Goal: Information Seeking & Learning: Check status

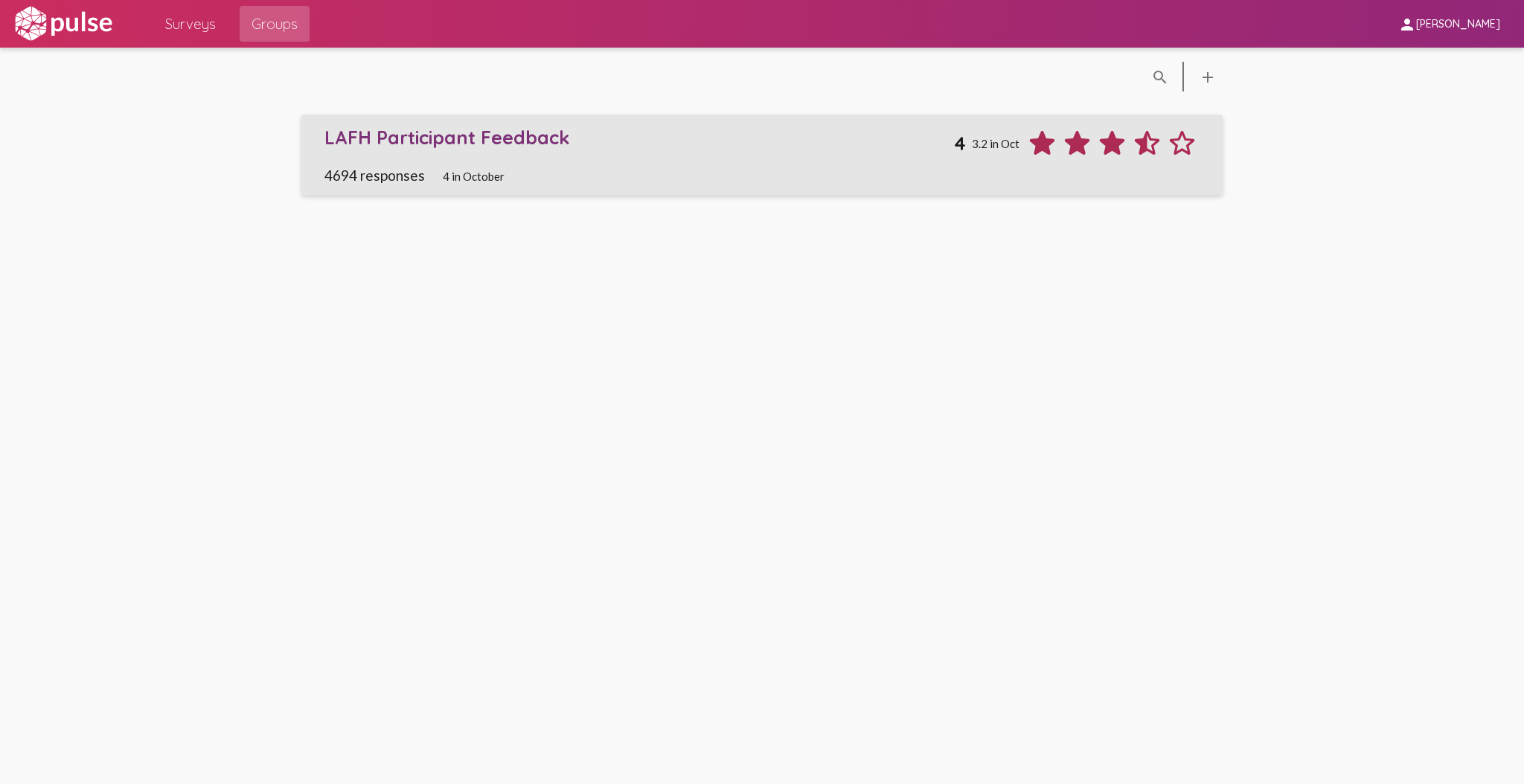
click at [800, 136] on div "LAFH Participant Feedback" at bounding box center [639, 137] width 629 height 23
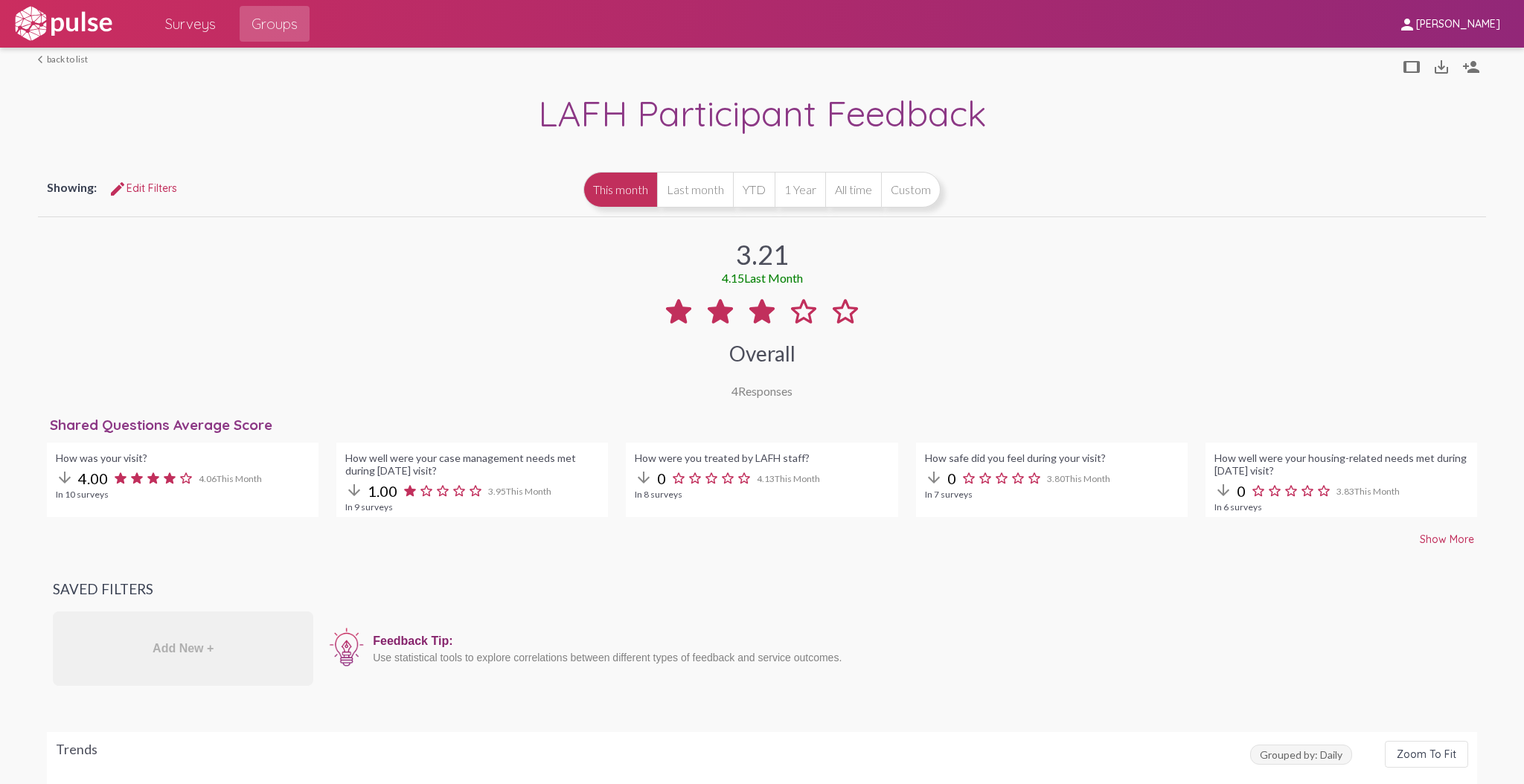
click at [77, 58] on link "arrow_back_ios back to list" at bounding box center [63, 59] width 50 height 11
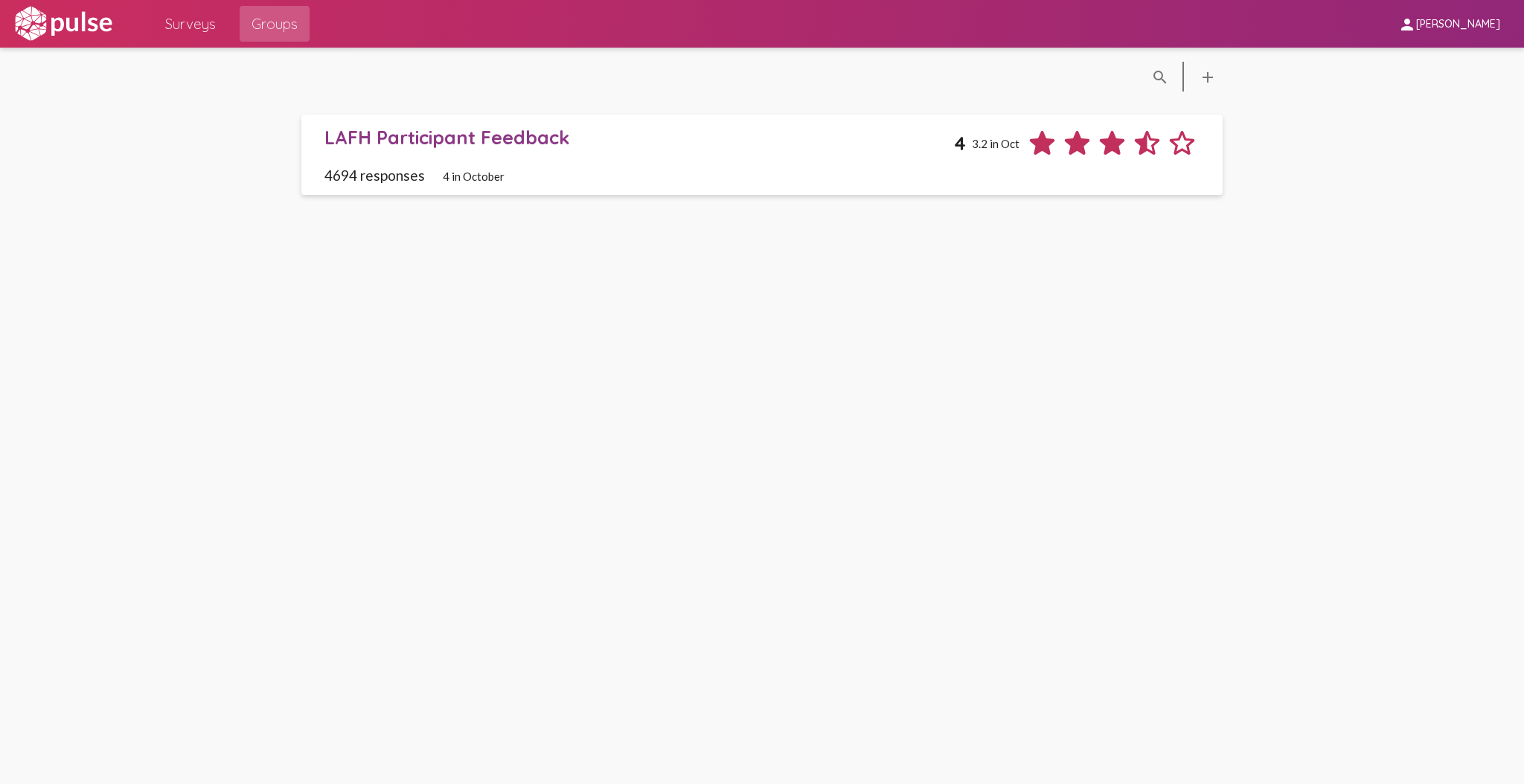
click at [294, 19] on span "Groups" at bounding box center [274, 23] width 46 height 27
click at [563, 152] on div "LAFH Participant Feedback 4 3.2 in Oct" at bounding box center [762, 143] width 874 height 35
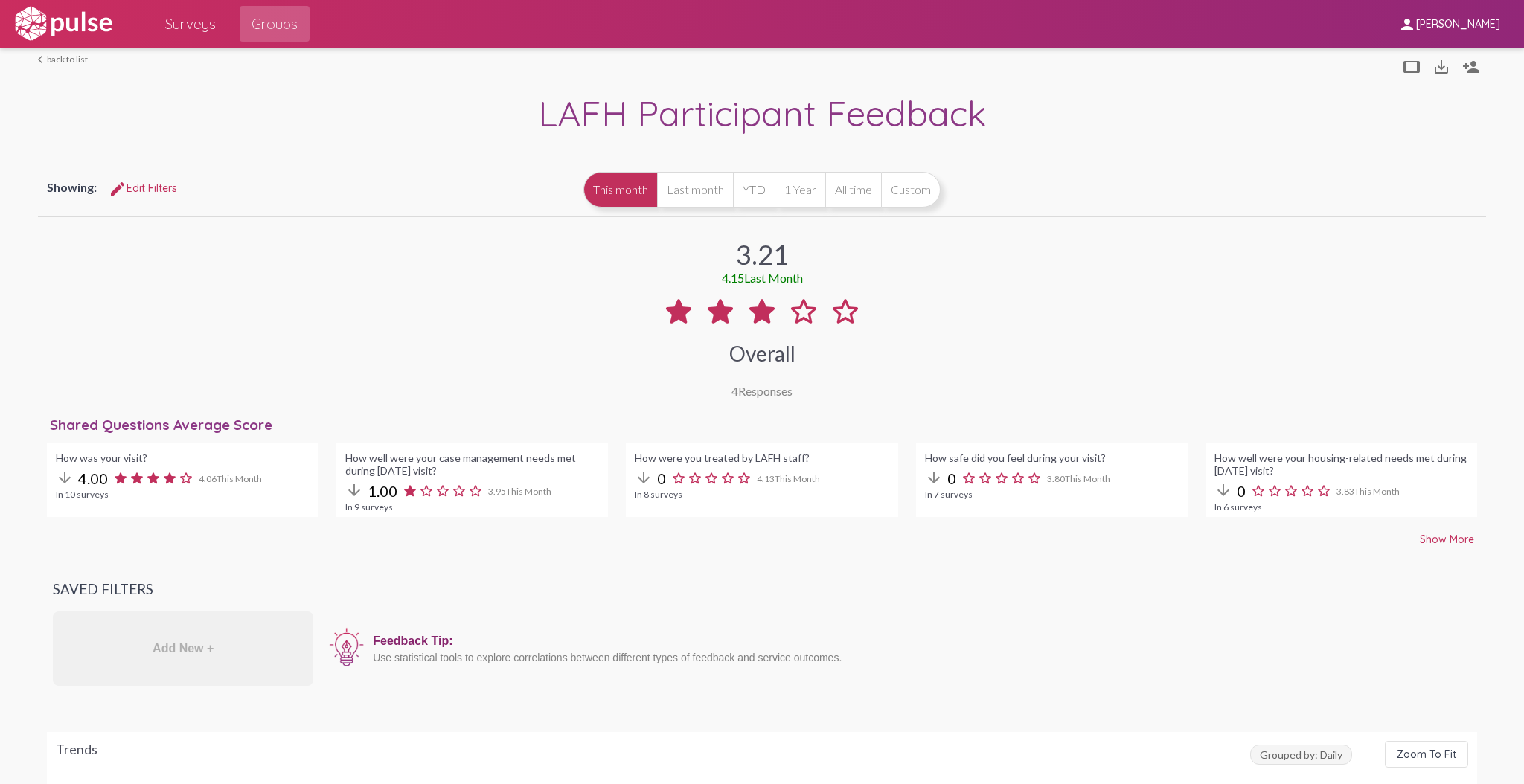
click at [133, 192] on span "edit Edit Filters" at bounding box center [143, 188] width 69 height 13
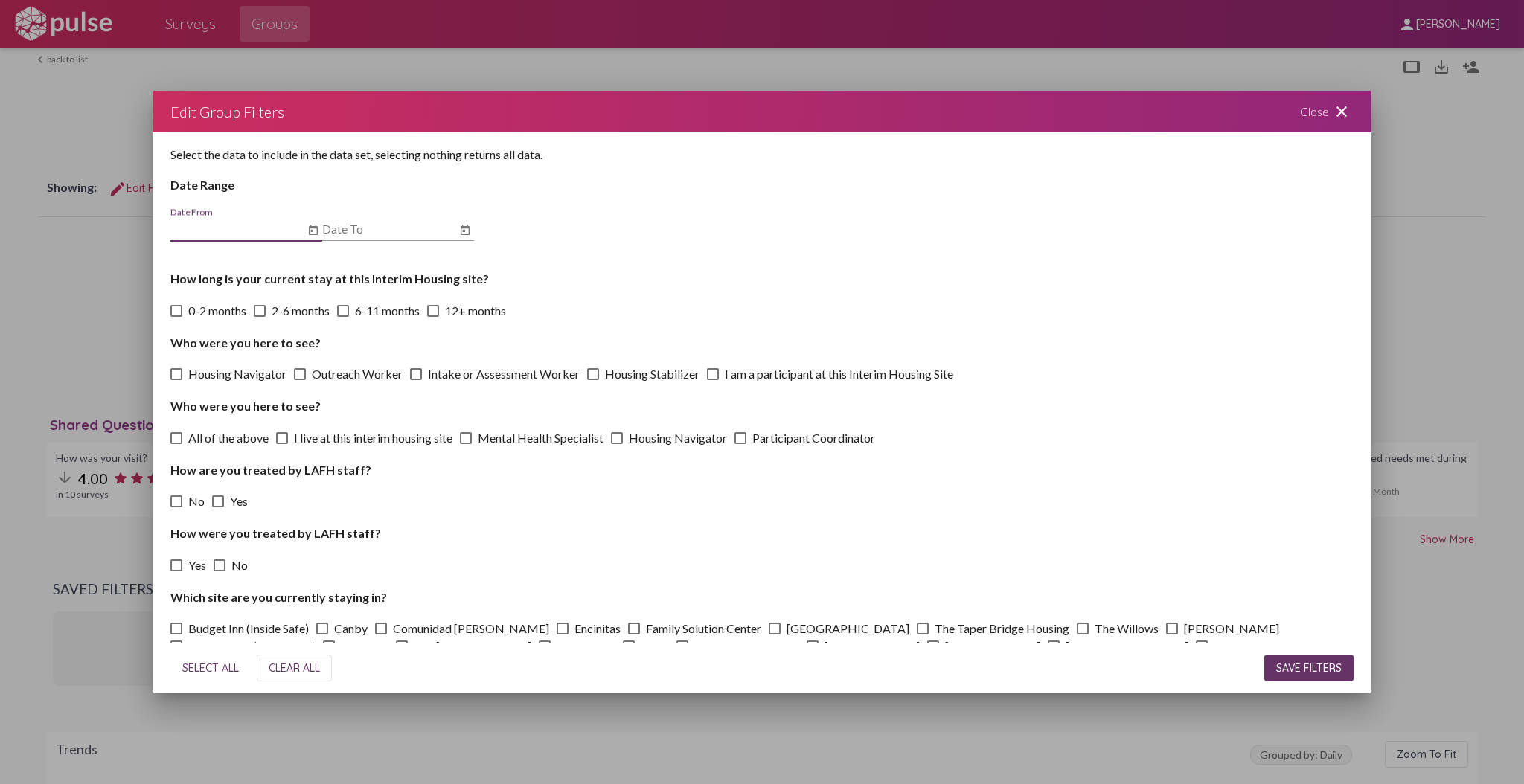
click at [232, 222] on input "Date From" at bounding box center [238, 228] width 134 height 13
click at [311, 232] on icon "Open calendar" at bounding box center [313, 230] width 12 height 18
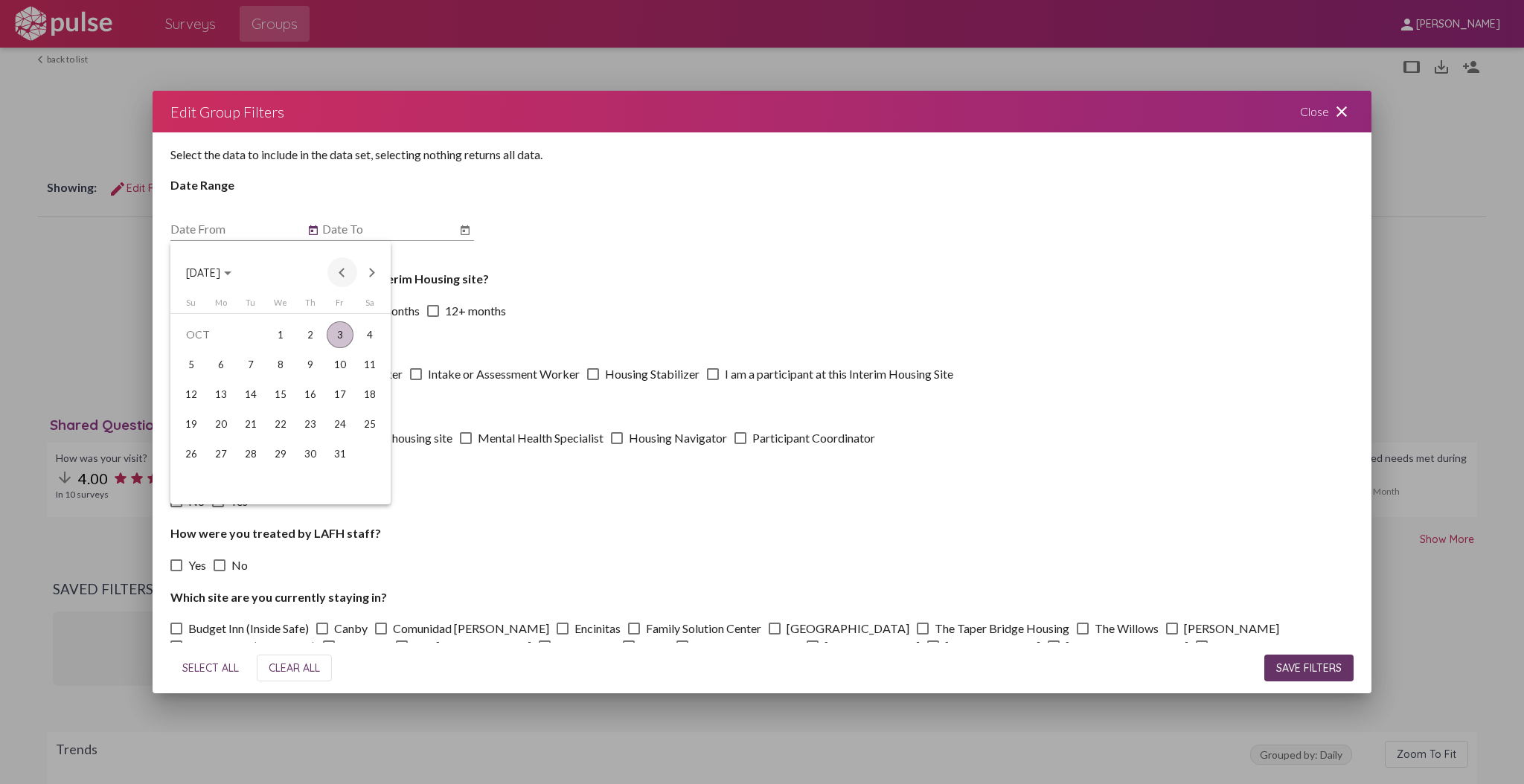
click at [335, 274] on button "Previous month" at bounding box center [342, 272] width 30 height 30
click at [258, 363] on div "1" at bounding box center [251, 364] width 27 height 27
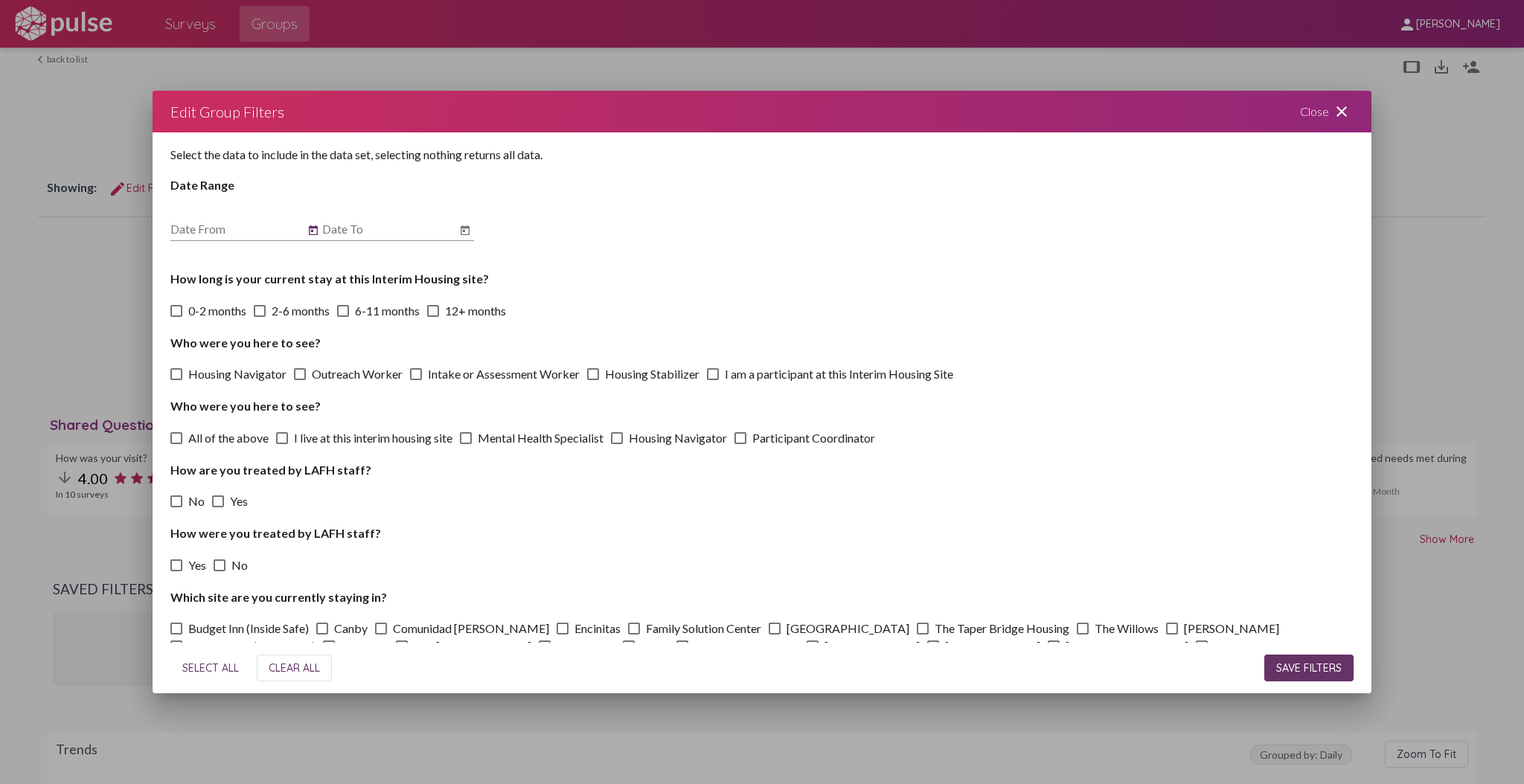
type input "[DATE]"
click at [463, 234] on icon "Open calendar" at bounding box center [465, 230] width 9 height 10
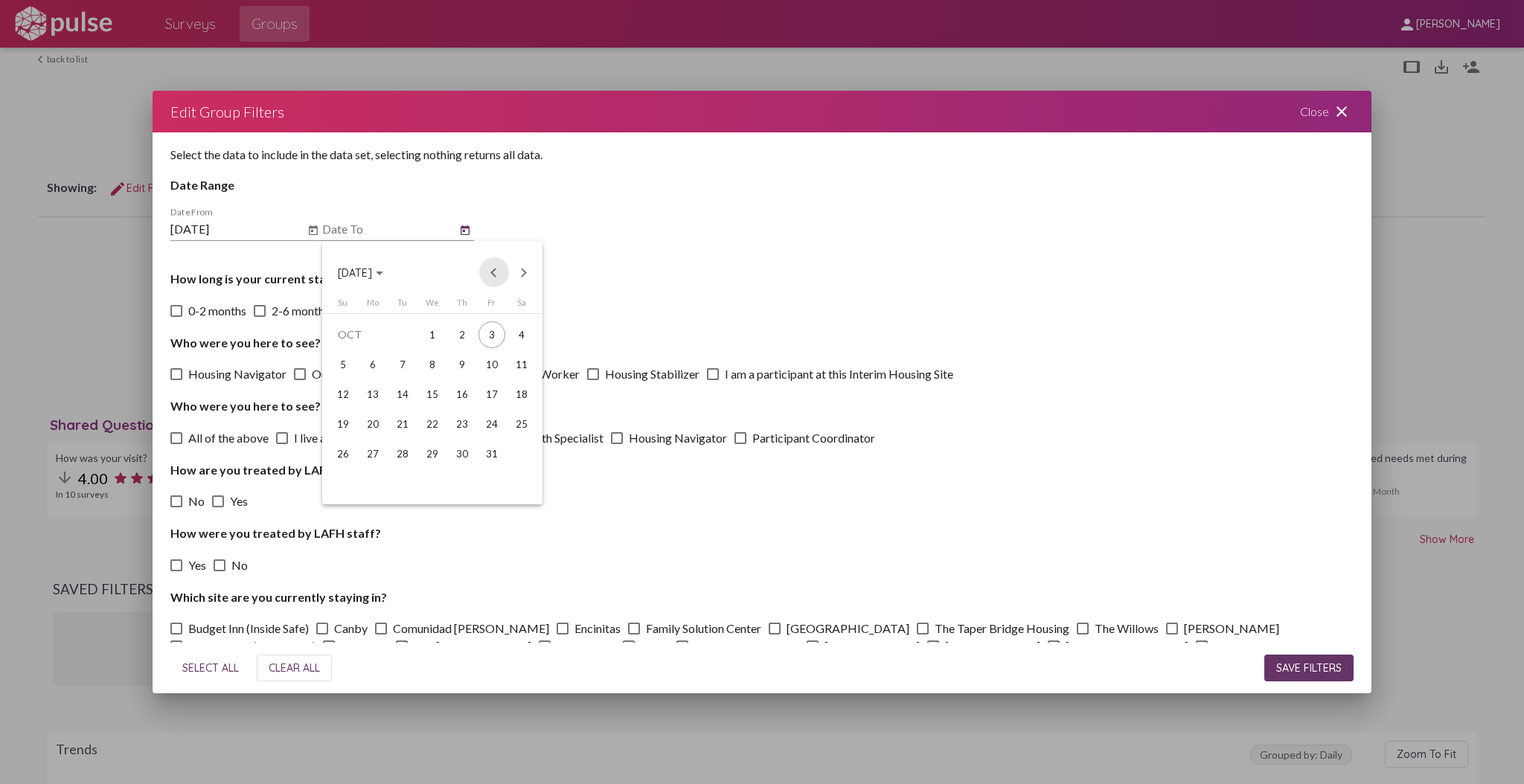
click at [491, 271] on button "Previous month" at bounding box center [494, 272] width 30 height 30
click at [402, 488] on div "30" at bounding box center [402, 483] width 27 height 27
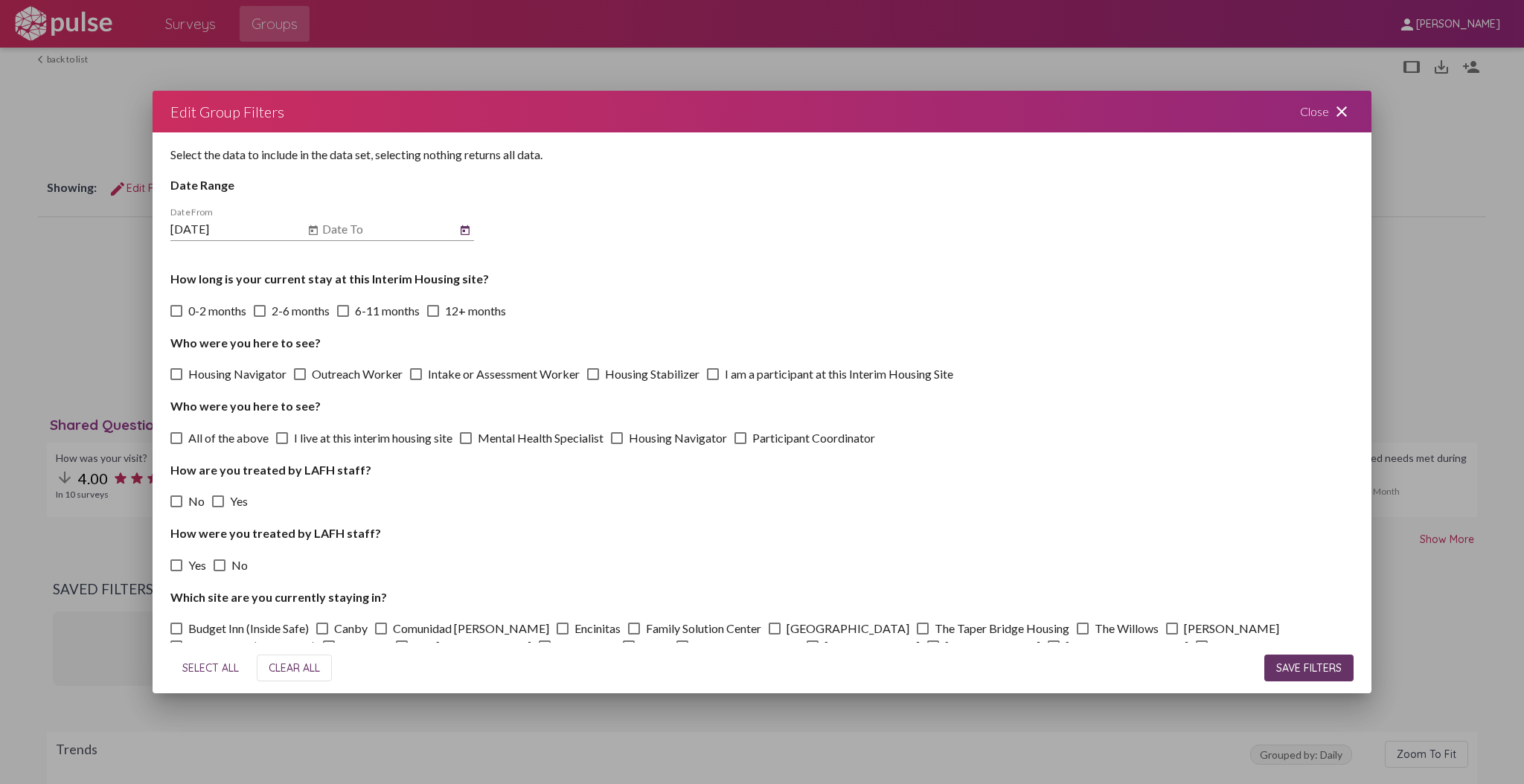
type input "[DATE]"
click at [1312, 678] on button "SAVE FILTERS" at bounding box center [1308, 667] width 89 height 27
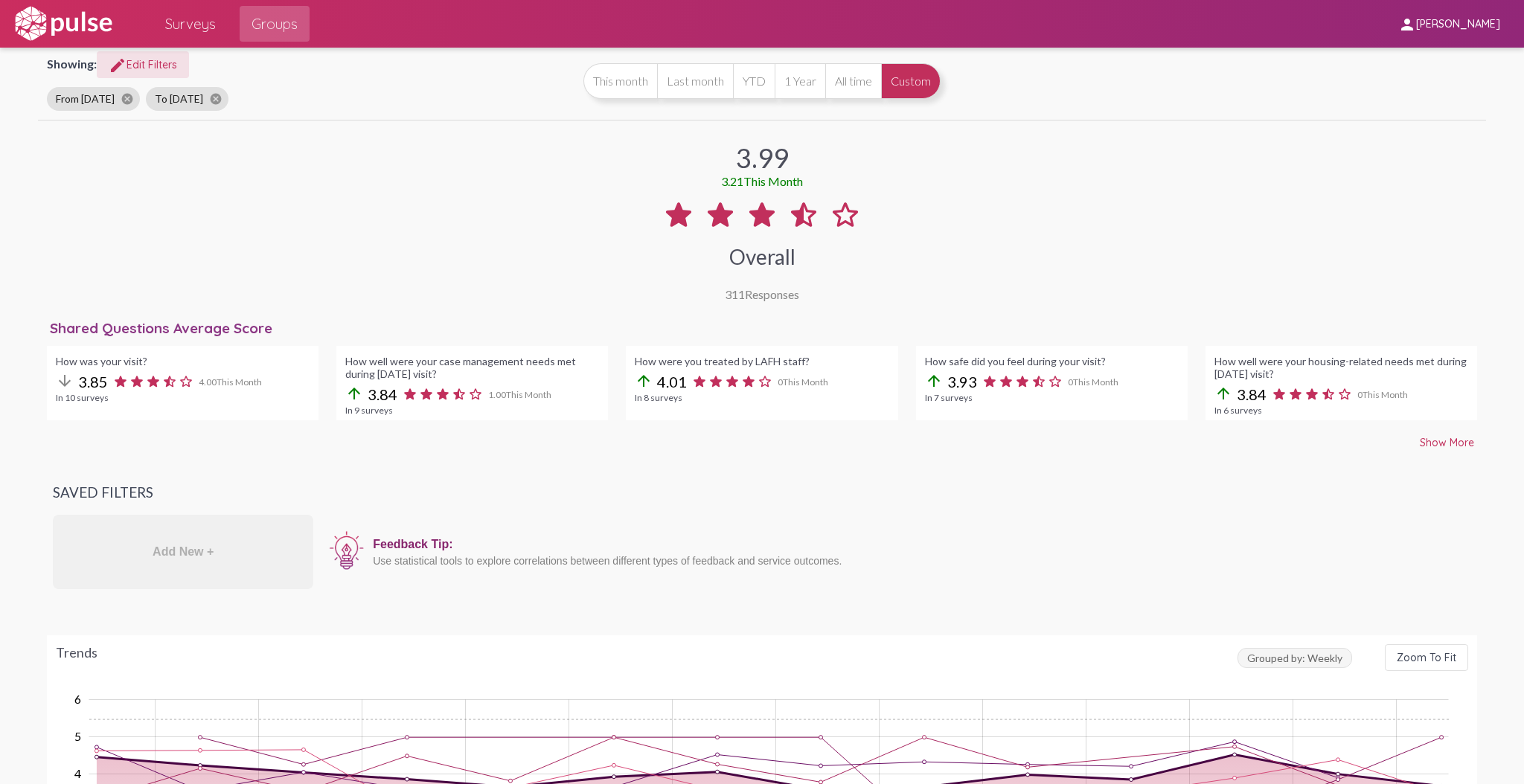
scroll to position [99, 0]
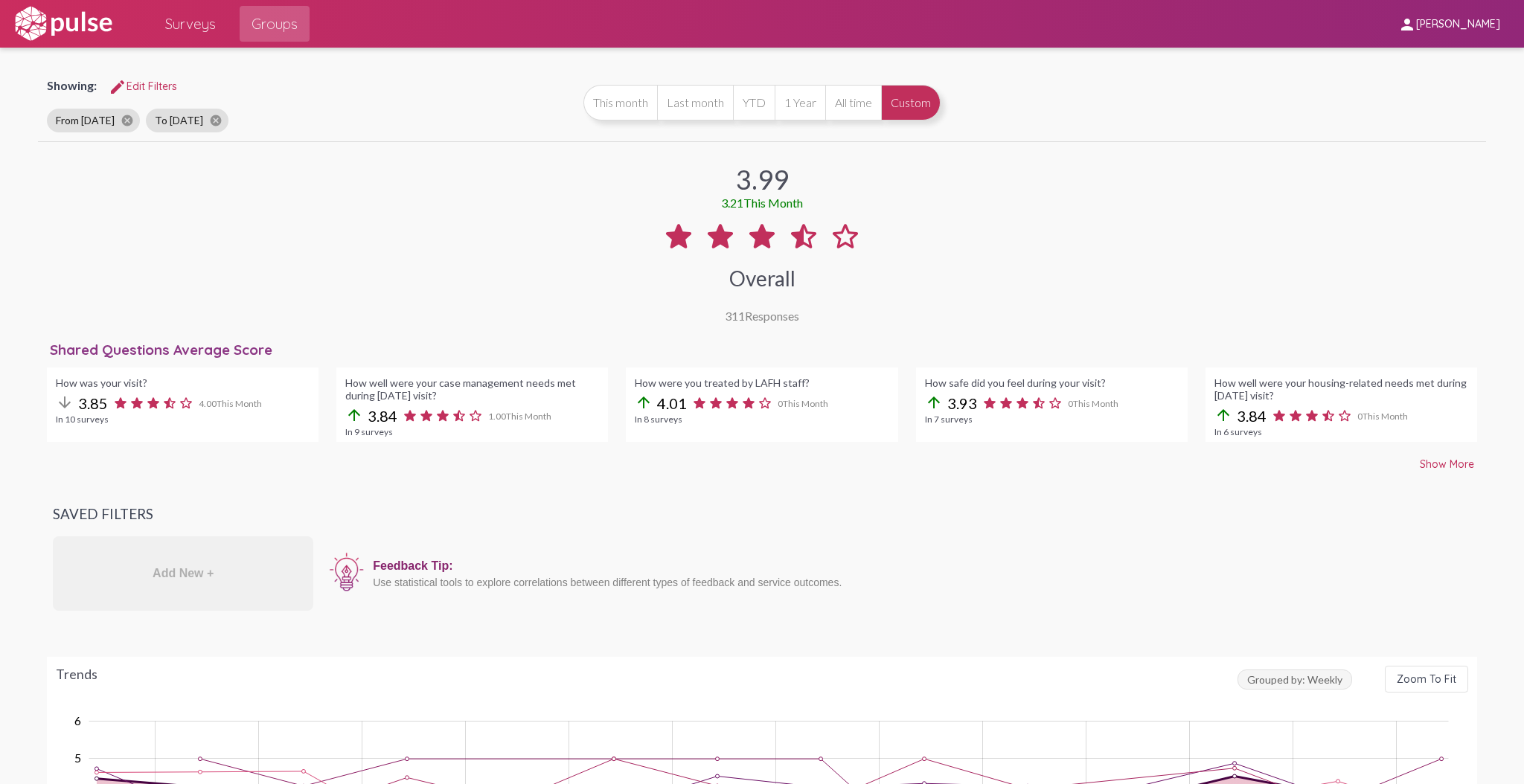
click at [776, 316] on div "311 Responses" at bounding box center [762, 315] width 75 height 14
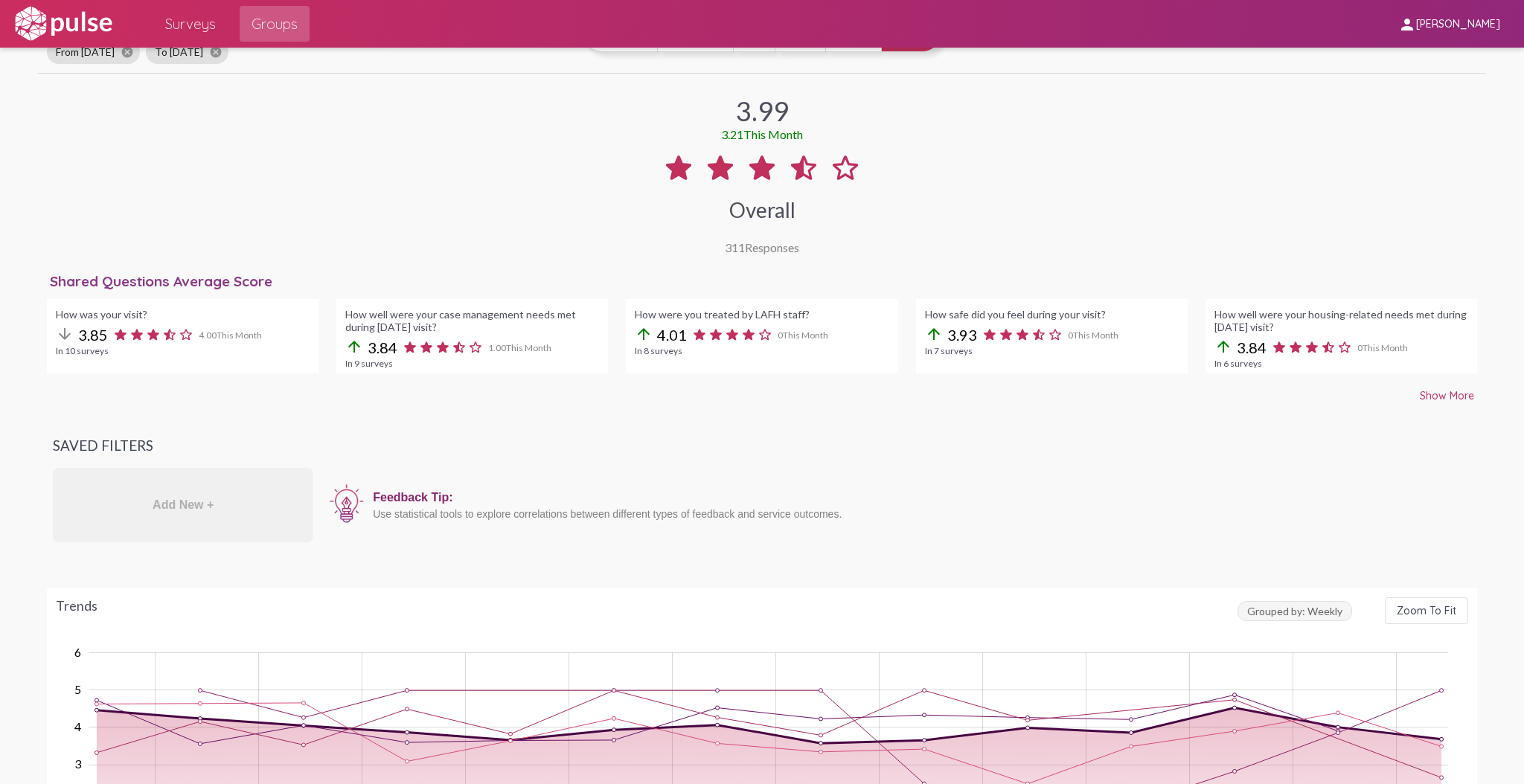
scroll to position [0, 0]
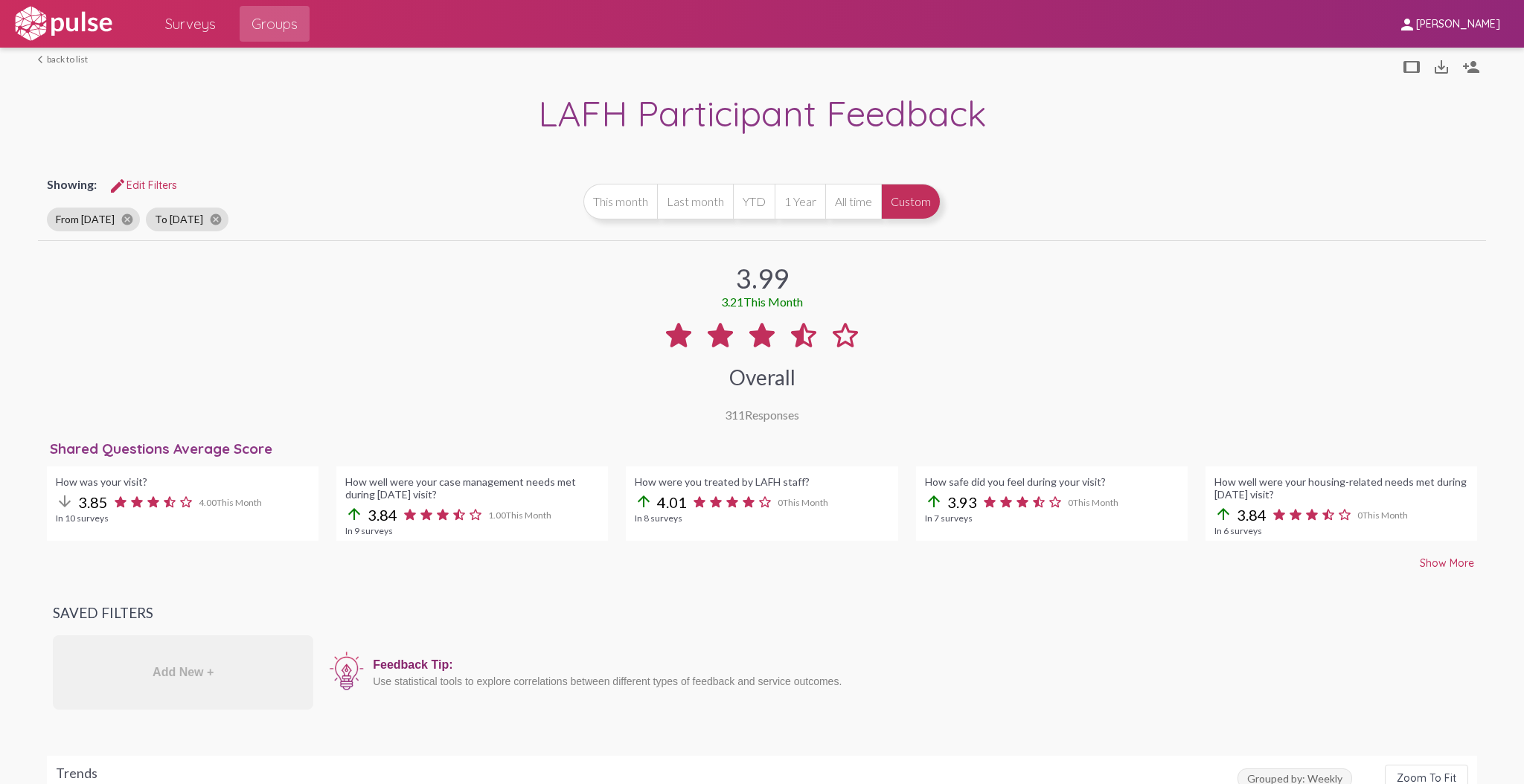
click at [767, 378] on div "Overall" at bounding box center [762, 376] width 66 height 25
click at [1420, 563] on span "Show More" at bounding box center [1447, 563] width 54 height 13
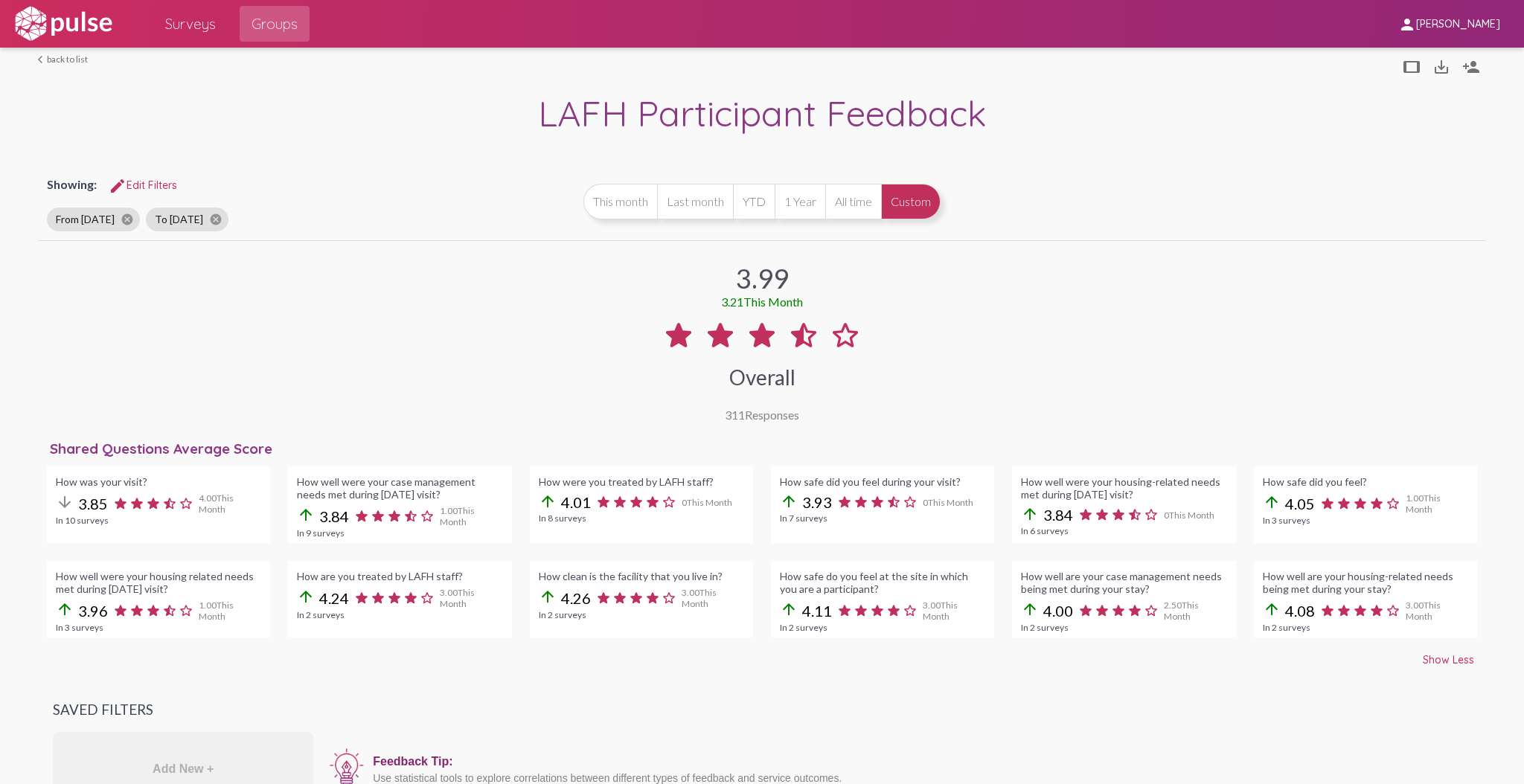
click at [774, 326] on div at bounding box center [762, 336] width 203 height 38
click at [725, 339] on icon at bounding box center [721, 335] width 36 height 36
click at [680, 340] on icon at bounding box center [679, 335] width 36 height 36
click at [845, 348] on icon at bounding box center [845, 335] width 36 height 36
click at [753, 273] on div "3.99" at bounding box center [762, 277] width 53 height 33
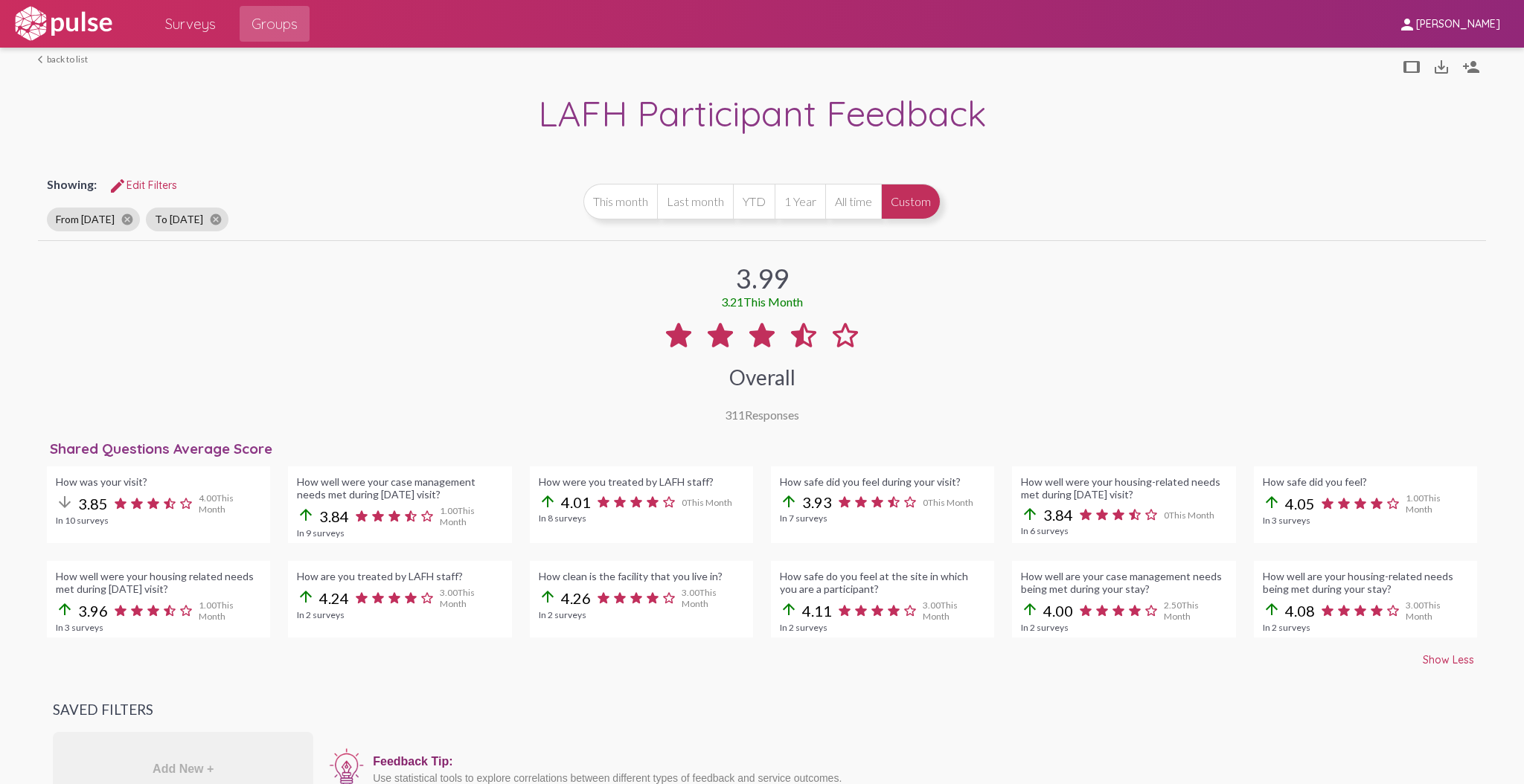
click at [753, 273] on div "3.99" at bounding box center [762, 277] width 53 height 33
click at [865, 357] on div "3.99 3.21 This Month Overall 311 Responses" at bounding box center [762, 333] width 1448 height 178
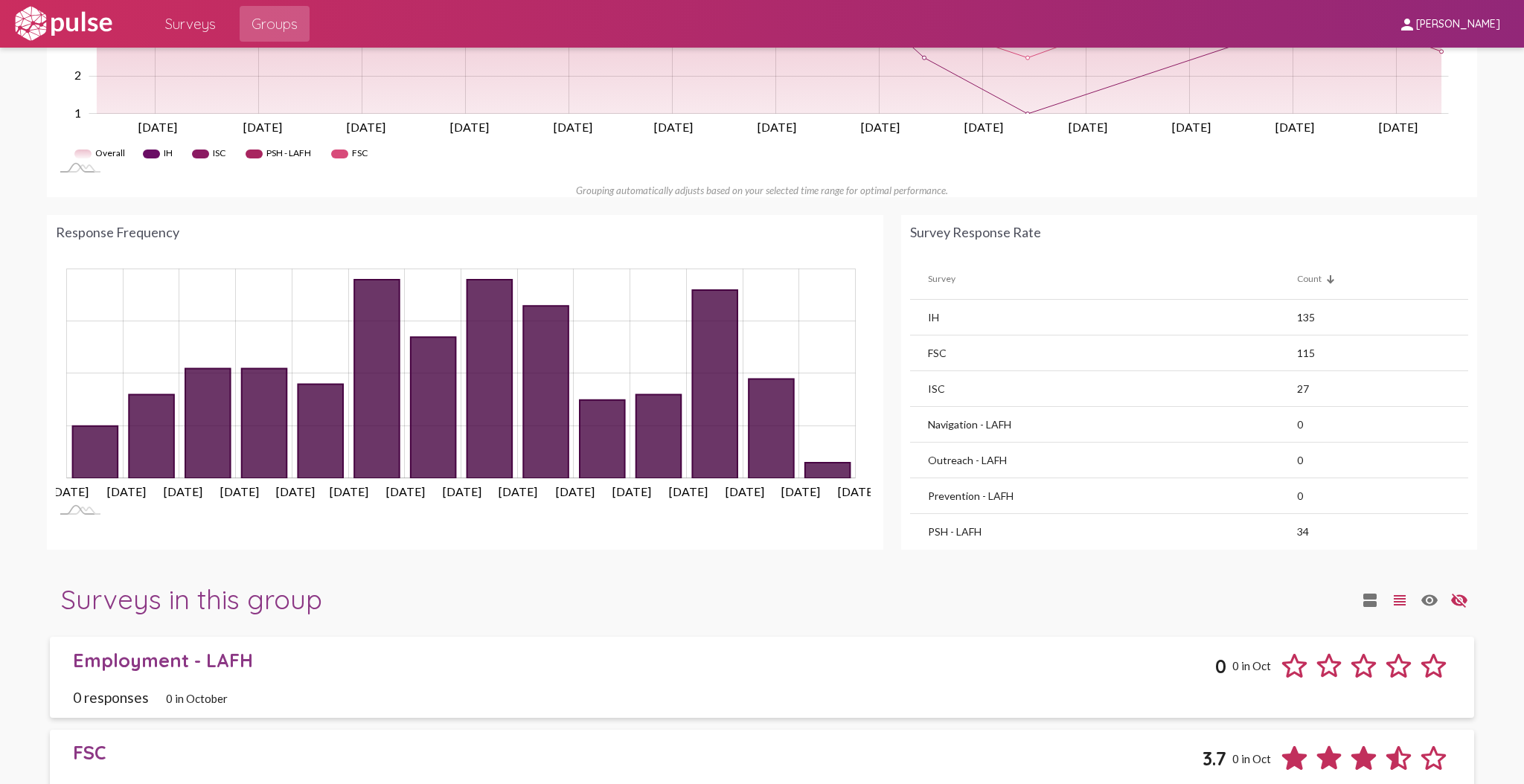
scroll to position [983, 0]
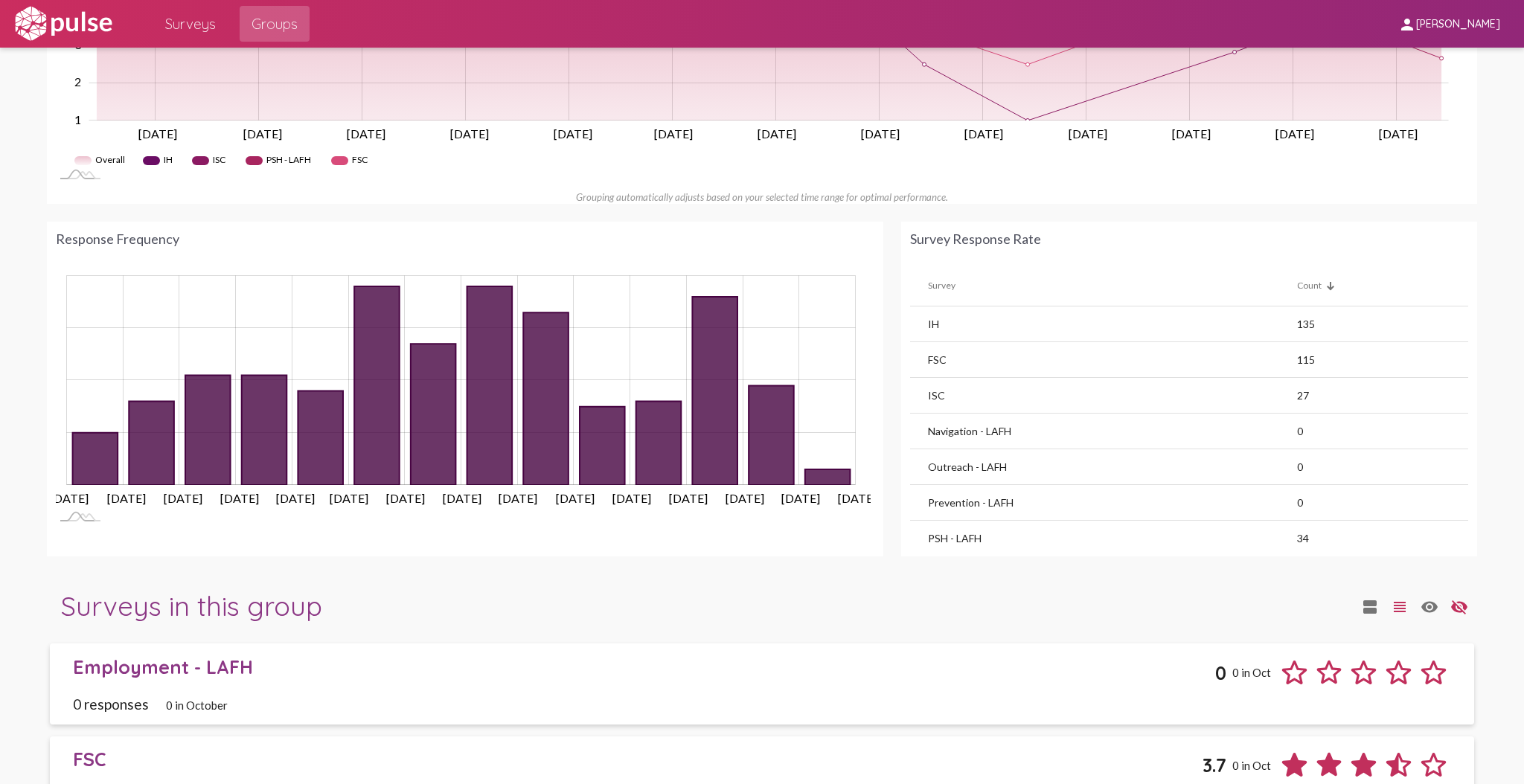
drag, startPoint x: 1461, startPoint y: 456, endPoint x: 1462, endPoint y: 513, distance: 57.0
click at [1462, 513] on div "Survey Response Rate Survey Count IH 135 FSC 115 ISC 27 Navigation - LAFH 0 Out…" at bounding box center [1189, 389] width 576 height 335
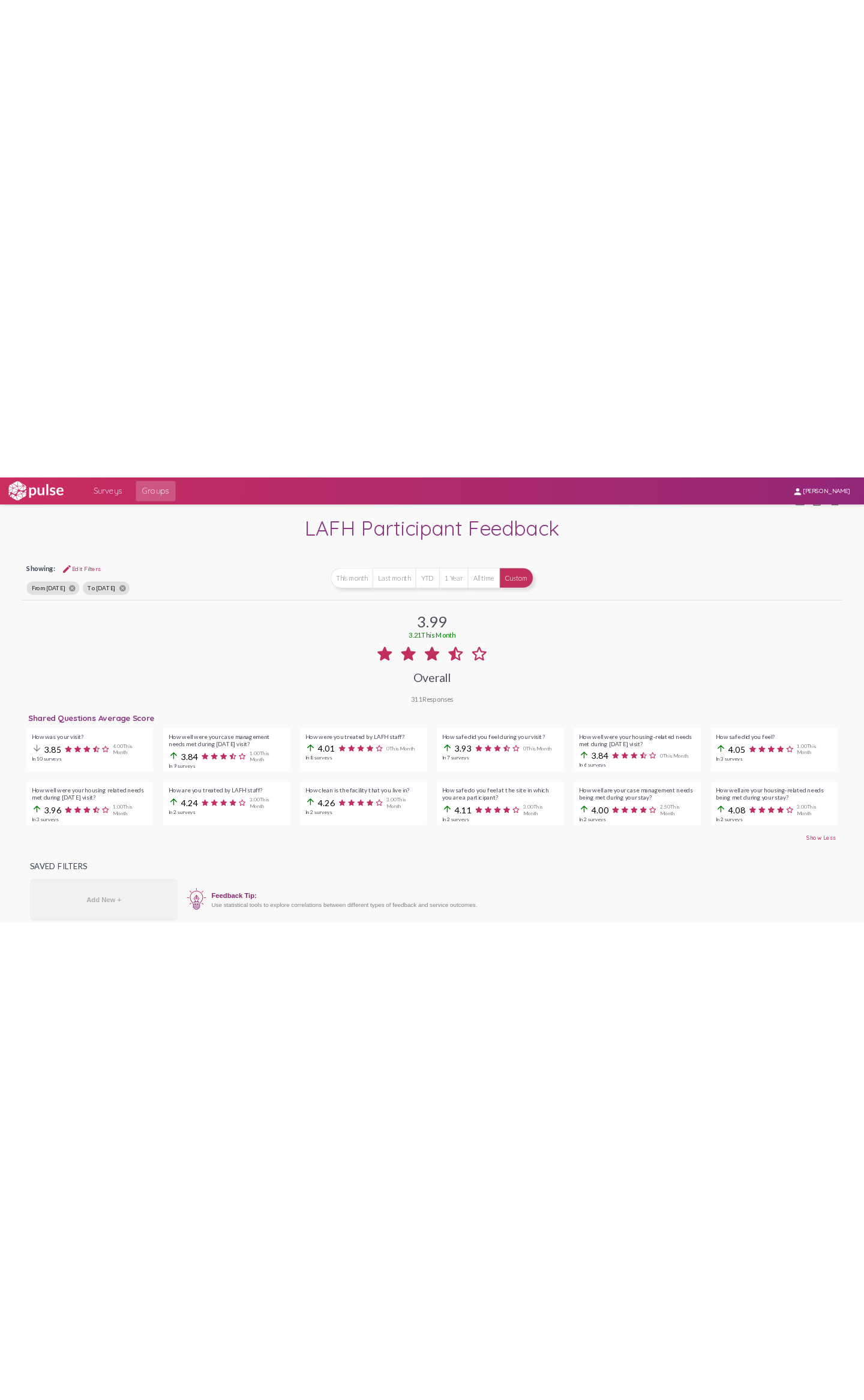
scroll to position [0, 0]
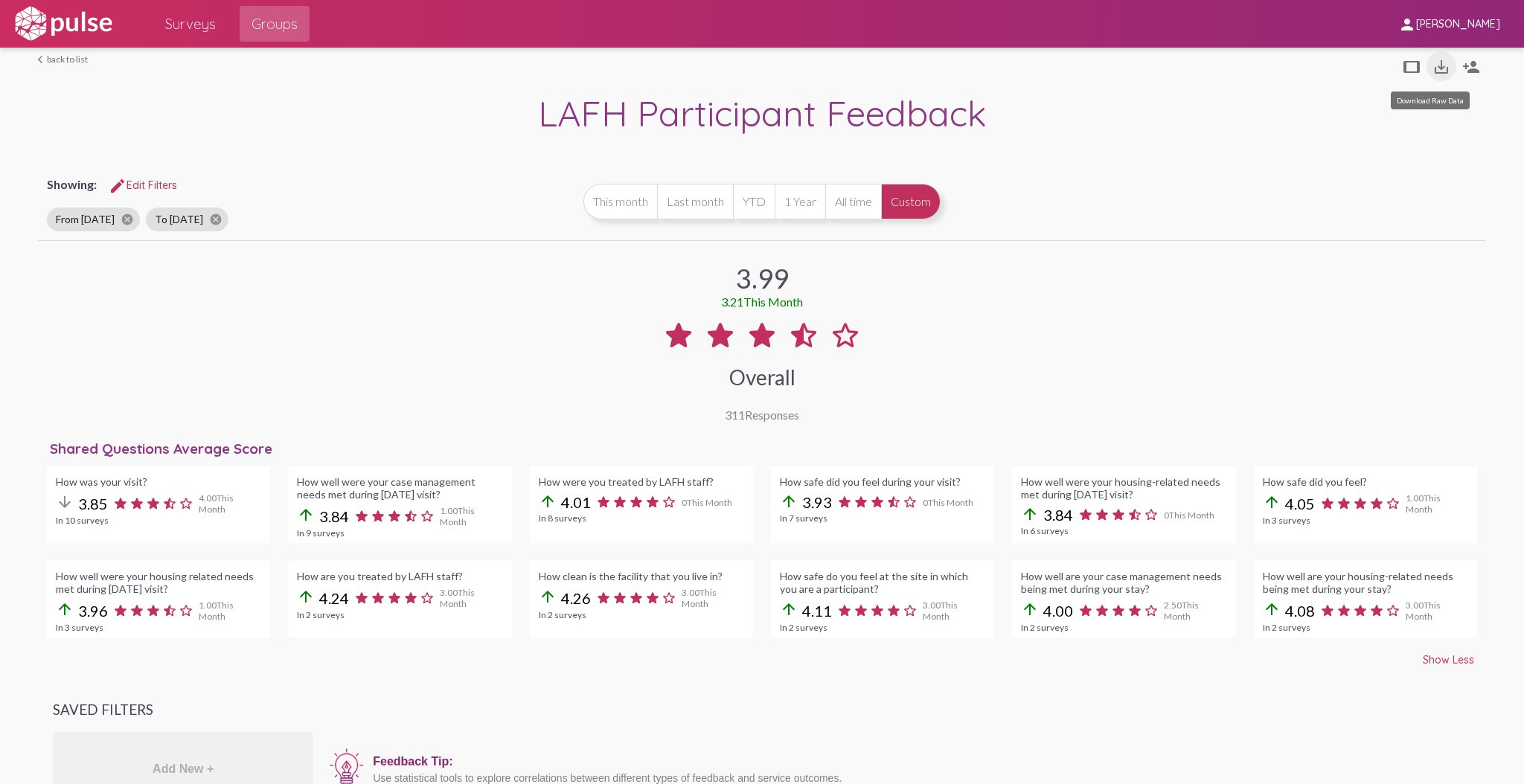
click at [1438, 66] on mat-icon "save_alt" at bounding box center [1441, 67] width 18 height 18
